Goal: Browse casually: Explore the website without a specific task or goal

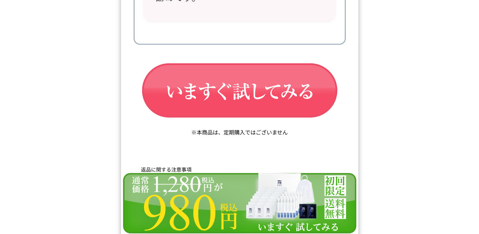
scroll to position [10769, 0]
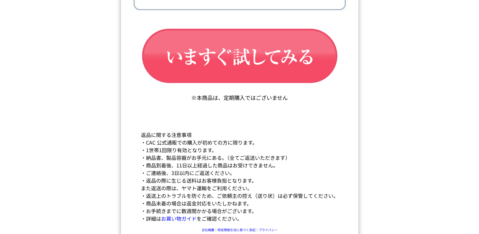
click at [208, 222] on img at bounding box center [239, 235] width 237 height 62
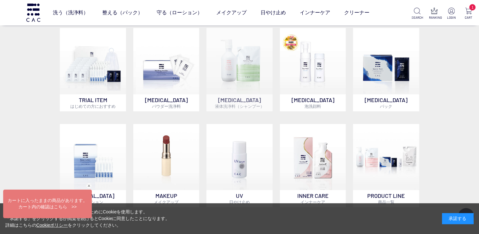
scroll to position [285, 0]
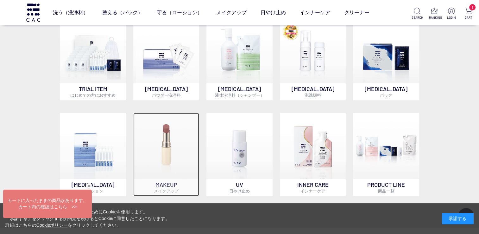
click at [161, 146] on img at bounding box center [166, 146] width 66 height 66
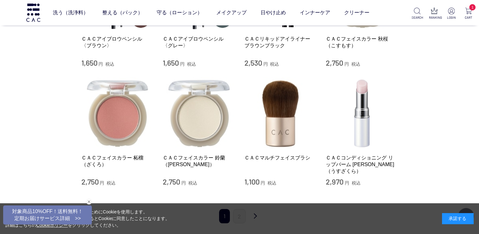
scroll to position [633, 0]
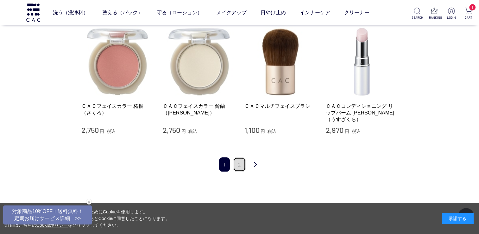
click at [235, 157] on link "2" at bounding box center [239, 164] width 13 height 14
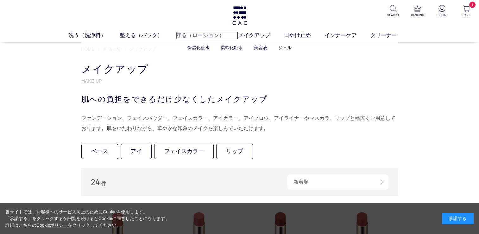
click at [185, 36] on link "守る（ローション）" at bounding box center [207, 35] width 62 height 8
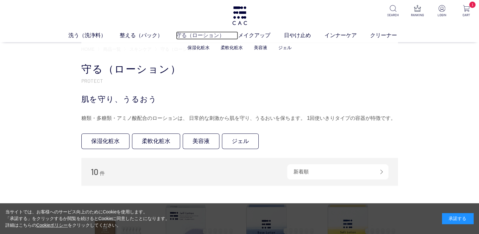
click at [197, 35] on link "守る（ローション）" at bounding box center [207, 35] width 62 height 8
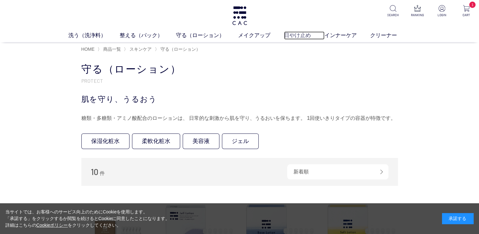
click at [302, 35] on link "日やけ止め" at bounding box center [304, 35] width 41 height 8
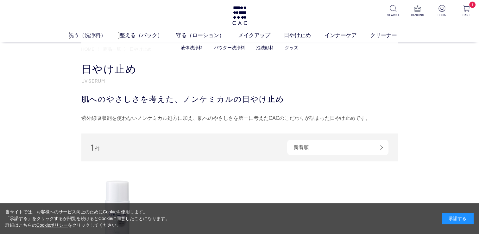
click at [85, 34] on link "洗う（洗浄料）" at bounding box center [93, 35] width 51 height 8
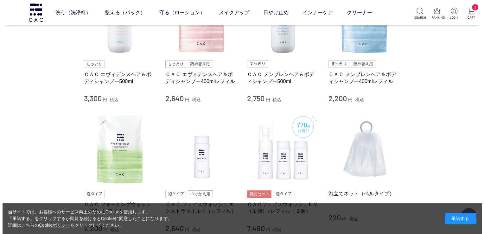
scroll to position [253, 0]
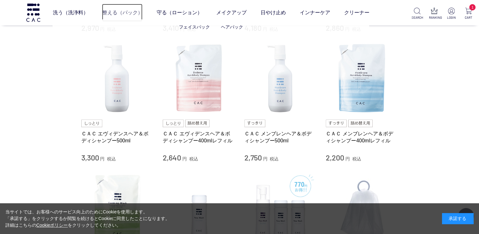
click at [110, 11] on link "整える（パック）" at bounding box center [122, 13] width 41 height 18
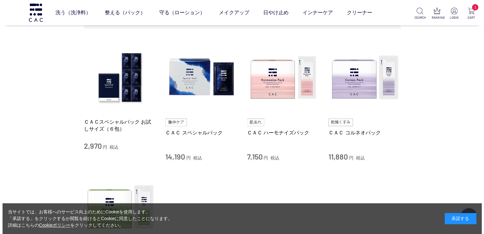
scroll to position [95, 0]
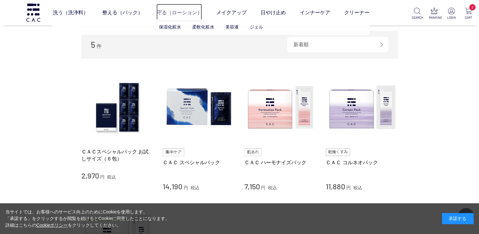
click at [172, 10] on link "守る（ローション）" at bounding box center [179, 13] width 46 height 18
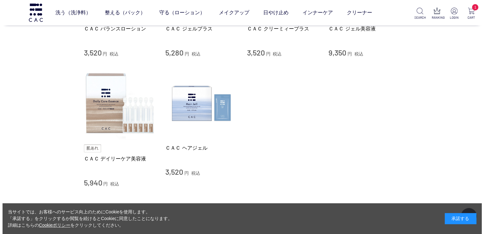
scroll to position [348, 0]
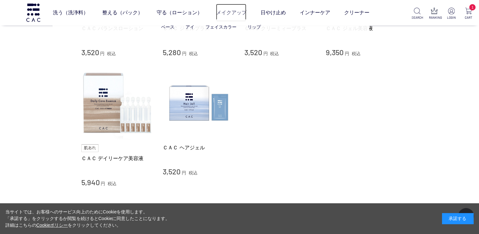
click at [235, 14] on link "メイクアップ" at bounding box center [231, 13] width 30 height 18
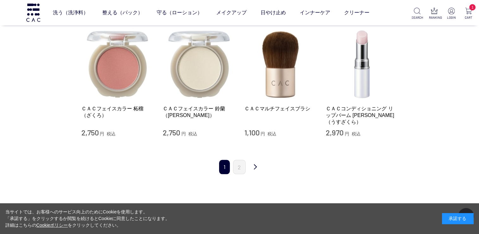
scroll to position [633, 0]
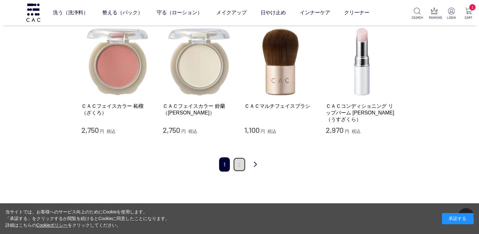
click at [245, 157] on link "2" at bounding box center [239, 164] width 13 height 14
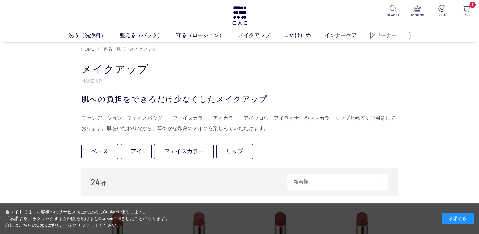
click at [389, 36] on link "クリーナー" at bounding box center [390, 35] width 41 height 8
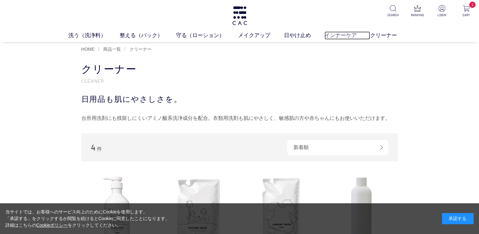
click at [345, 35] on link "インナーケア" at bounding box center [347, 35] width 46 height 8
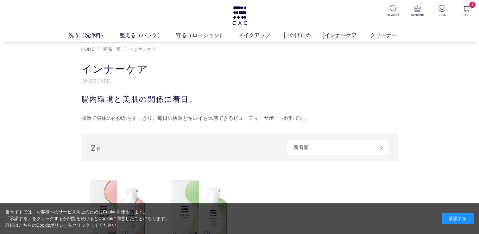
click at [299, 34] on link "日やけ止め" at bounding box center [304, 35] width 41 height 8
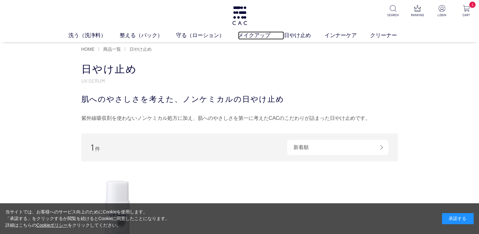
click at [249, 36] on link "メイクアップ" at bounding box center [261, 35] width 46 height 8
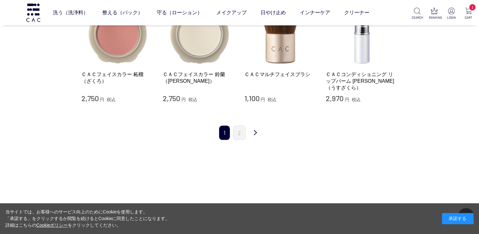
scroll to position [728, 0]
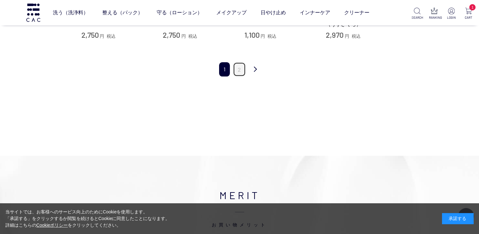
drag, startPoint x: 237, startPoint y: 57, endPoint x: 255, endPoint y: 72, distance: 23.2
click at [238, 62] on link "2" at bounding box center [239, 69] width 13 height 14
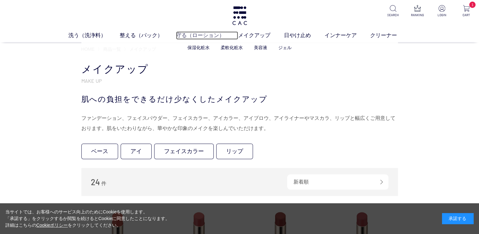
click at [203, 37] on link "守る（ローション）" at bounding box center [207, 35] width 62 height 8
